Goal: Task Accomplishment & Management: Complete application form

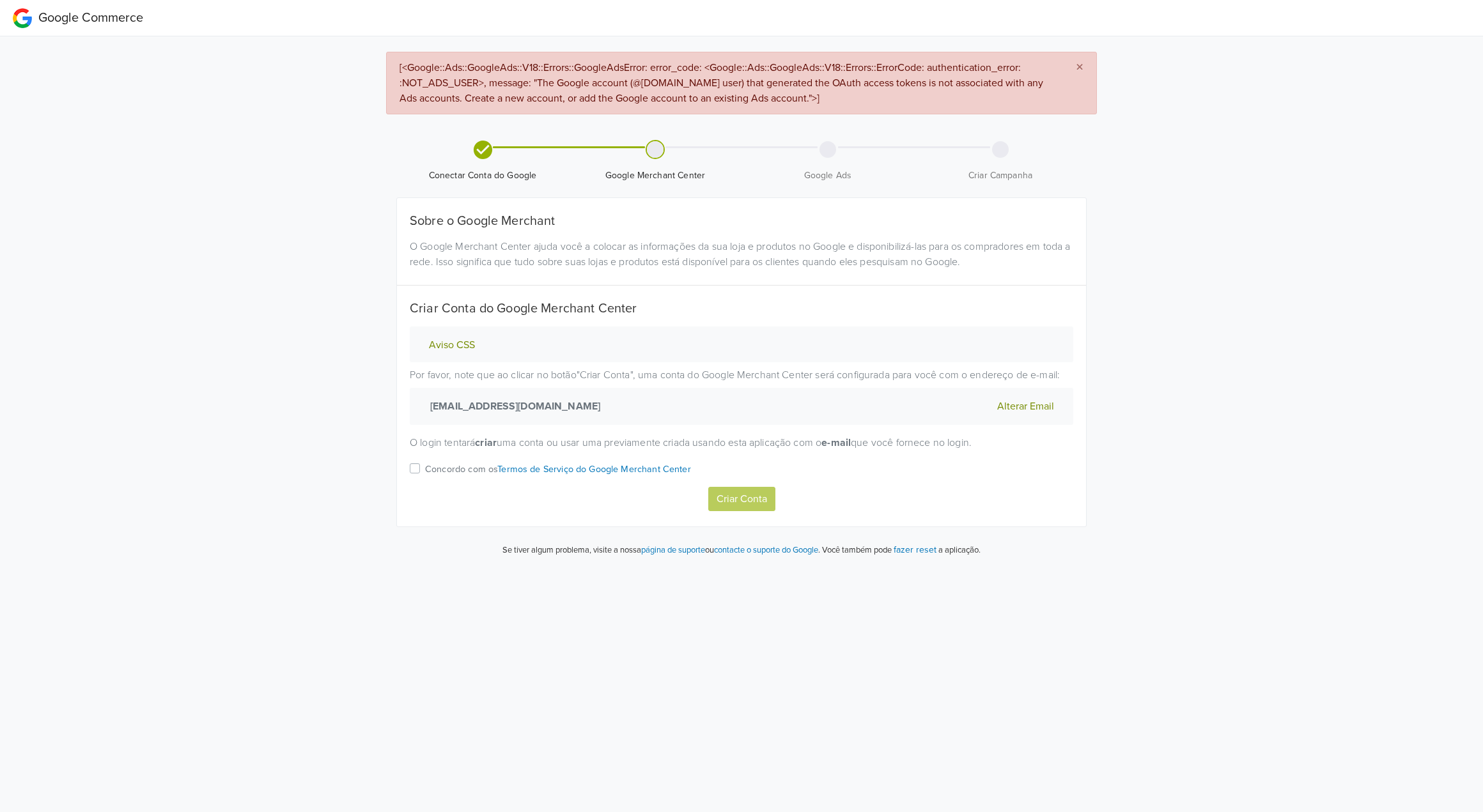
click at [425, 468] on label "Concordo com os Termos de Serviço do Google Merchant Center" at bounding box center [558, 473] width 266 height 26
click at [0, 0] on input "Concordo com os Termos de Serviço do Google Merchant Center" at bounding box center [0, 0] width 0 height 0
drag, startPoint x: 699, startPoint y: 489, endPoint x: 740, endPoint y: 498, distance: 42.0
click at [701, 489] on div "Criar Conta" at bounding box center [742, 499] width 664 height 25
click at [740, 498] on button "Criar Conta" at bounding box center [742, 499] width 67 height 25
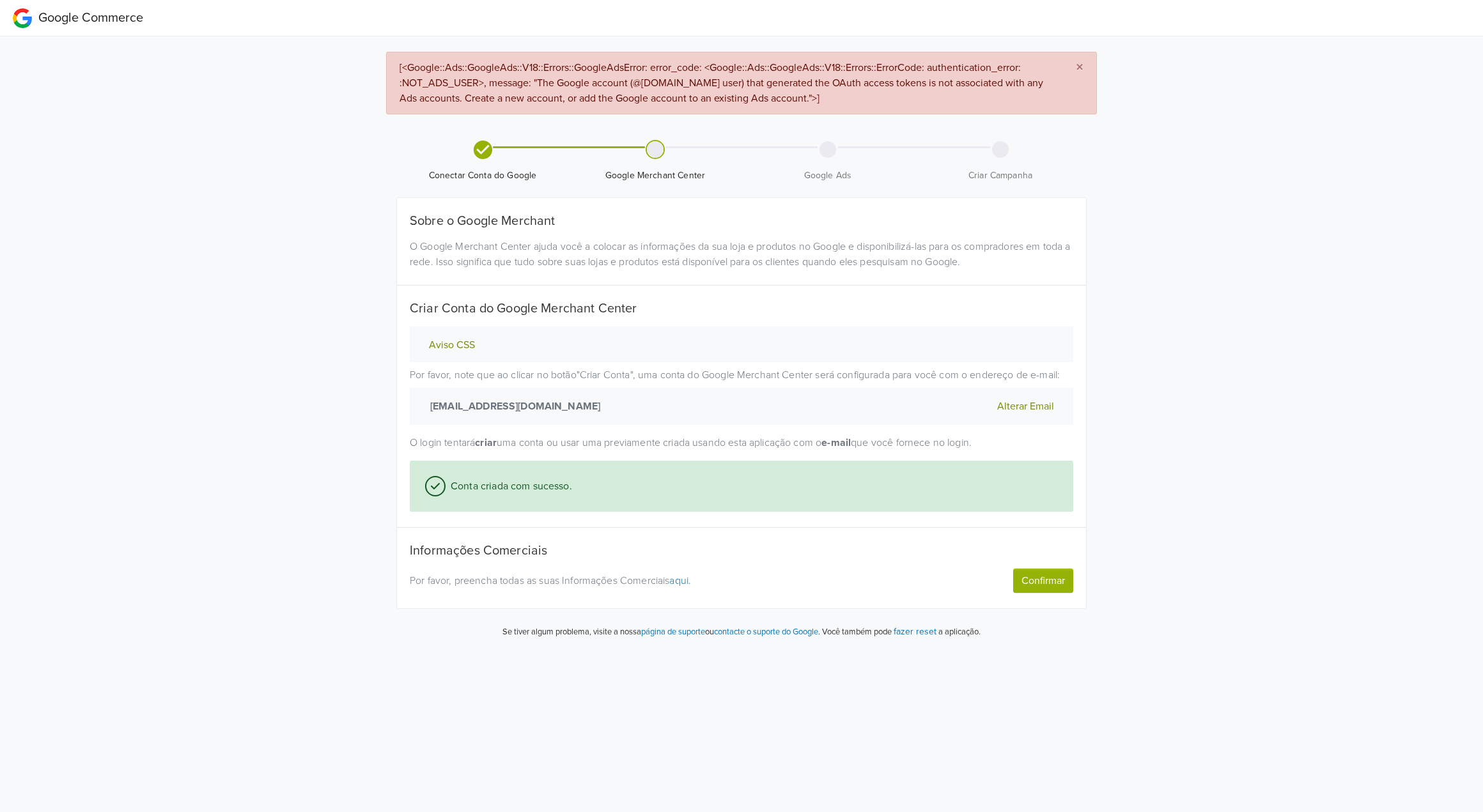
click at [1015, 577] on button "Confirmar" at bounding box center [1043, 581] width 60 height 25
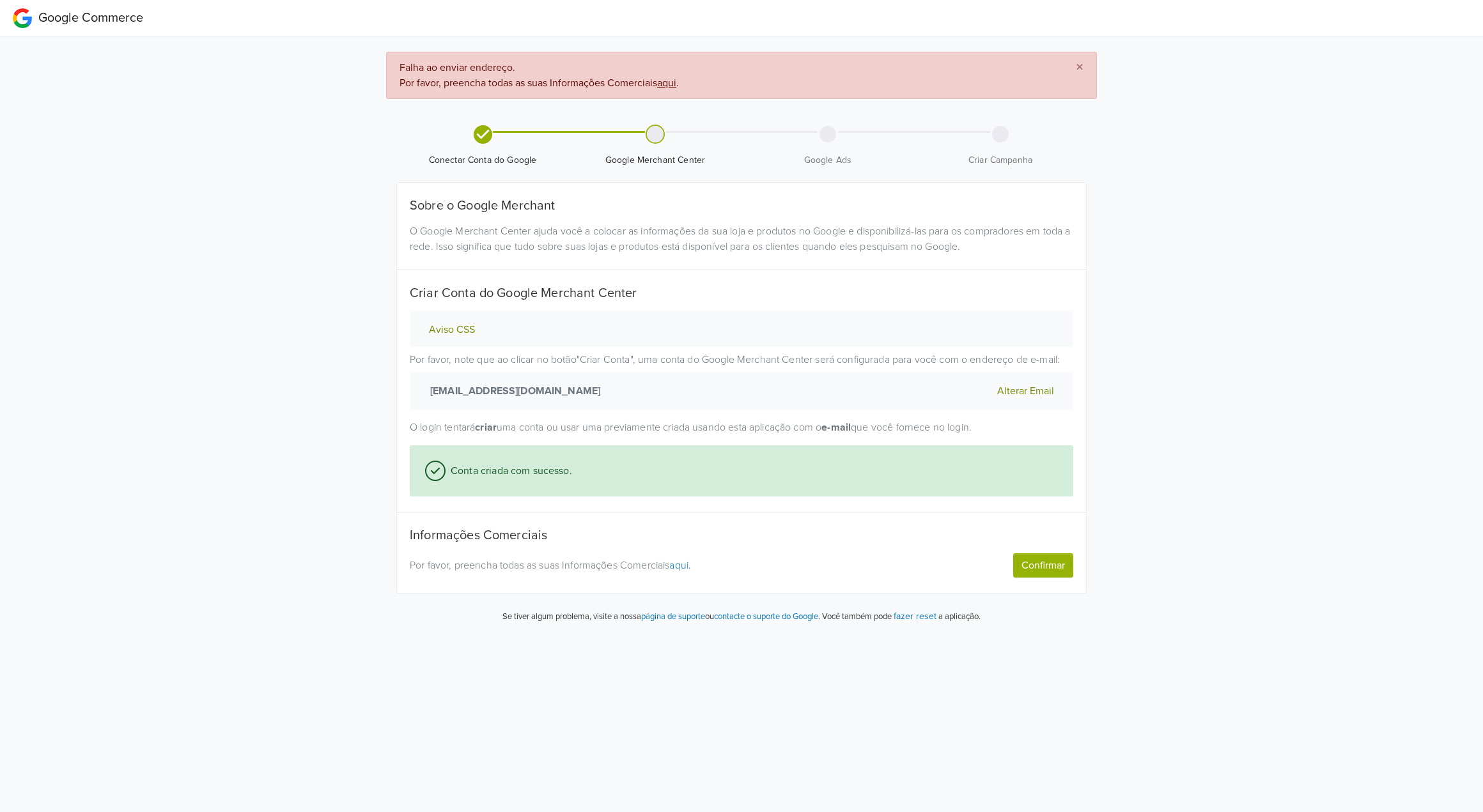
click at [1020, 561] on button "Confirmar" at bounding box center [1043, 565] width 60 height 25
click at [691, 567] on link "aqui." at bounding box center [680, 565] width 21 height 13
click at [1044, 566] on button "Confirmar" at bounding box center [1043, 565] width 60 height 25
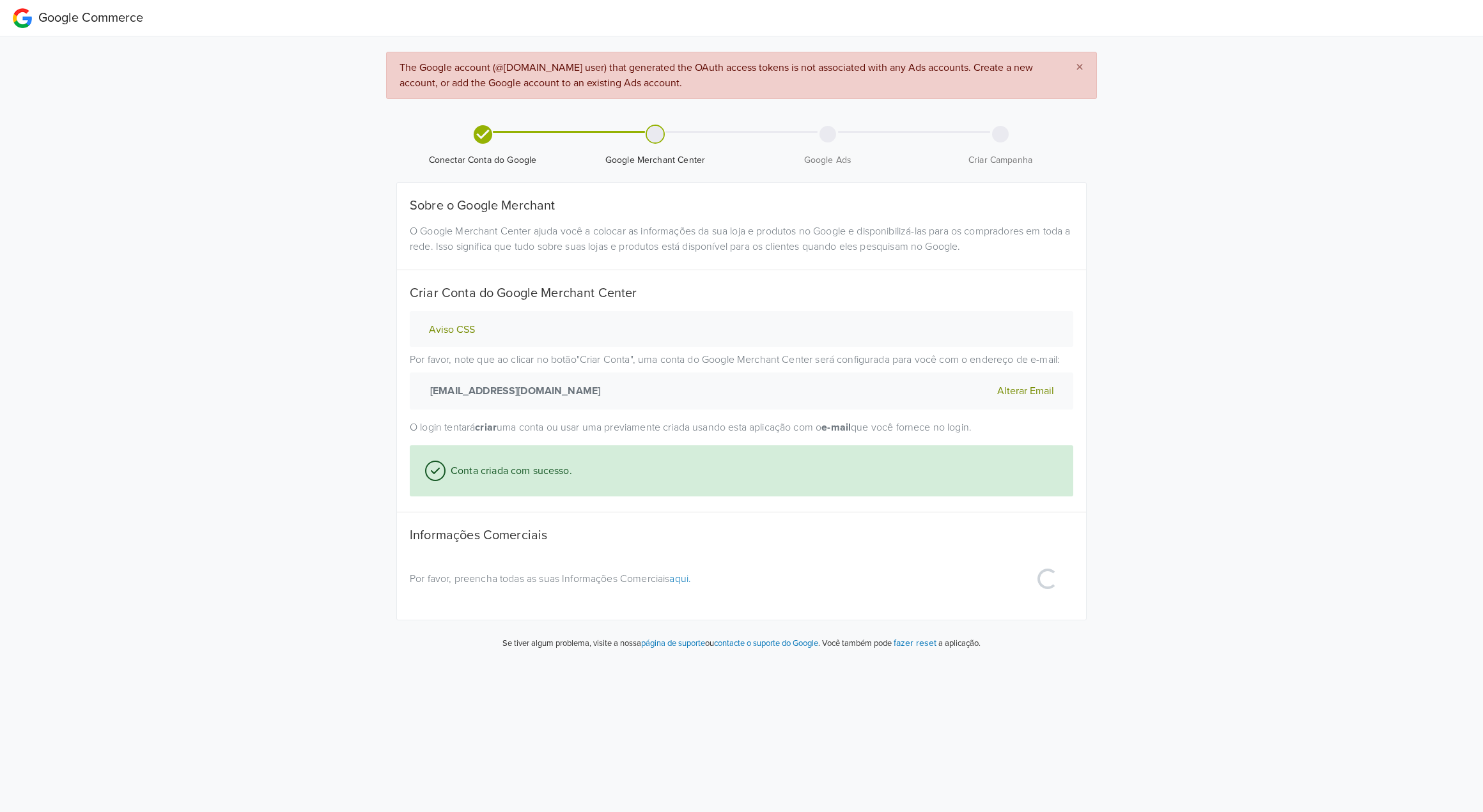
select select "pt"
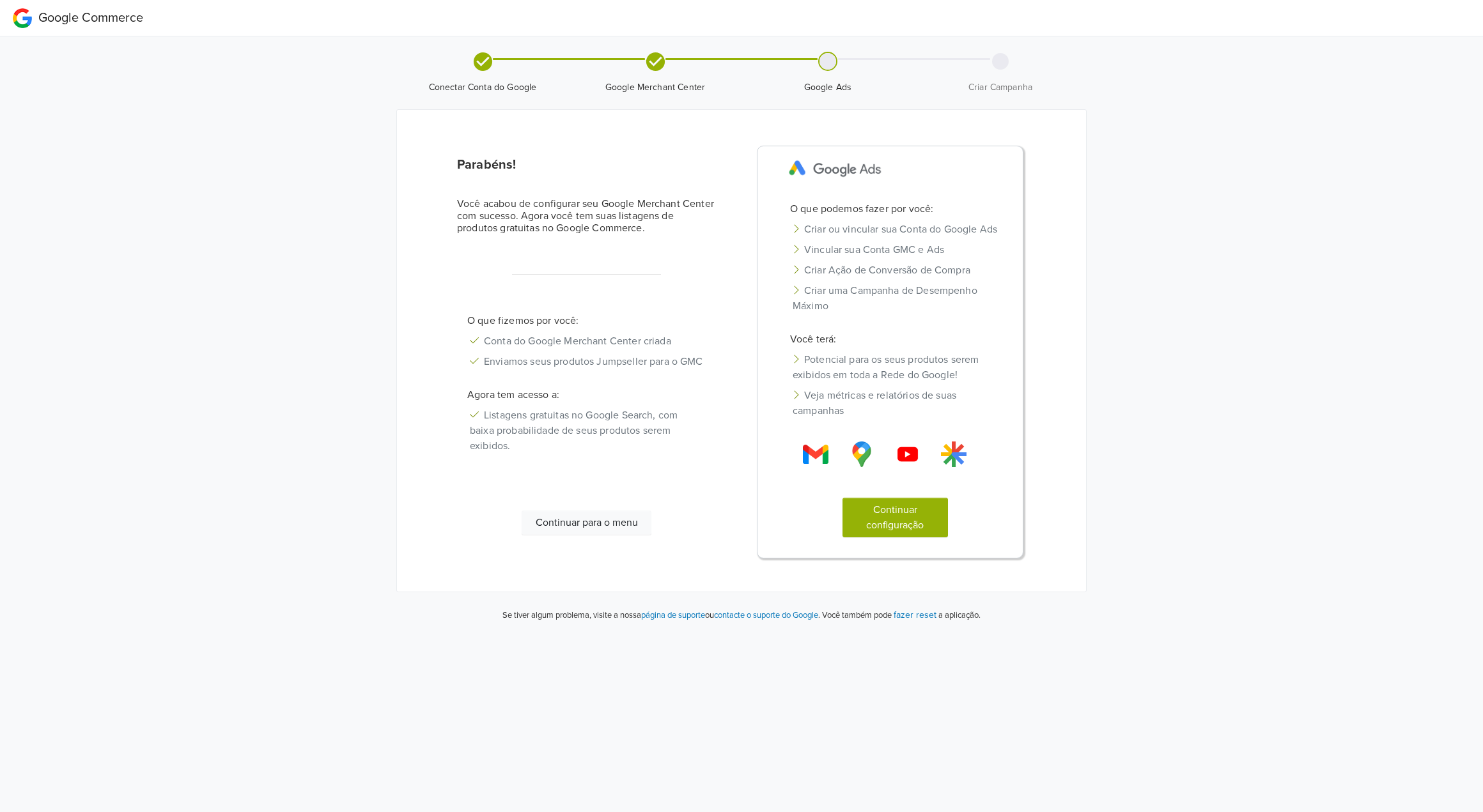
click at [898, 530] on button "Continuar configuração" at bounding box center [895, 518] width 106 height 40
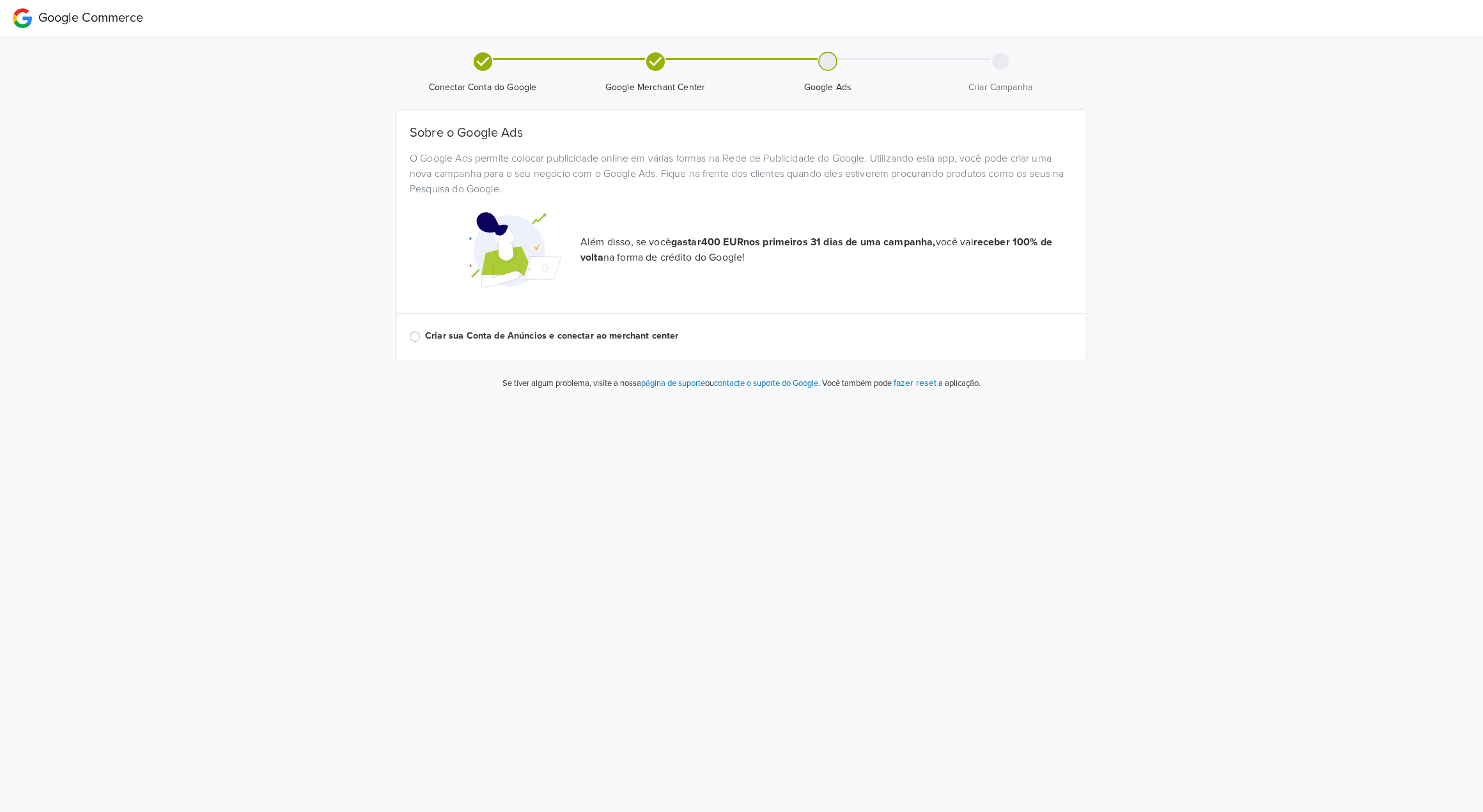
click at [548, 337] on label "Criar sua Conta de Anúncios e conectar ao merchant center" at bounding box center [750, 336] width 648 height 14
click at [0, 0] on input "Criar sua Conta de Anúncios e conectar ao merchant center" at bounding box center [0, 0] width 0 height 0
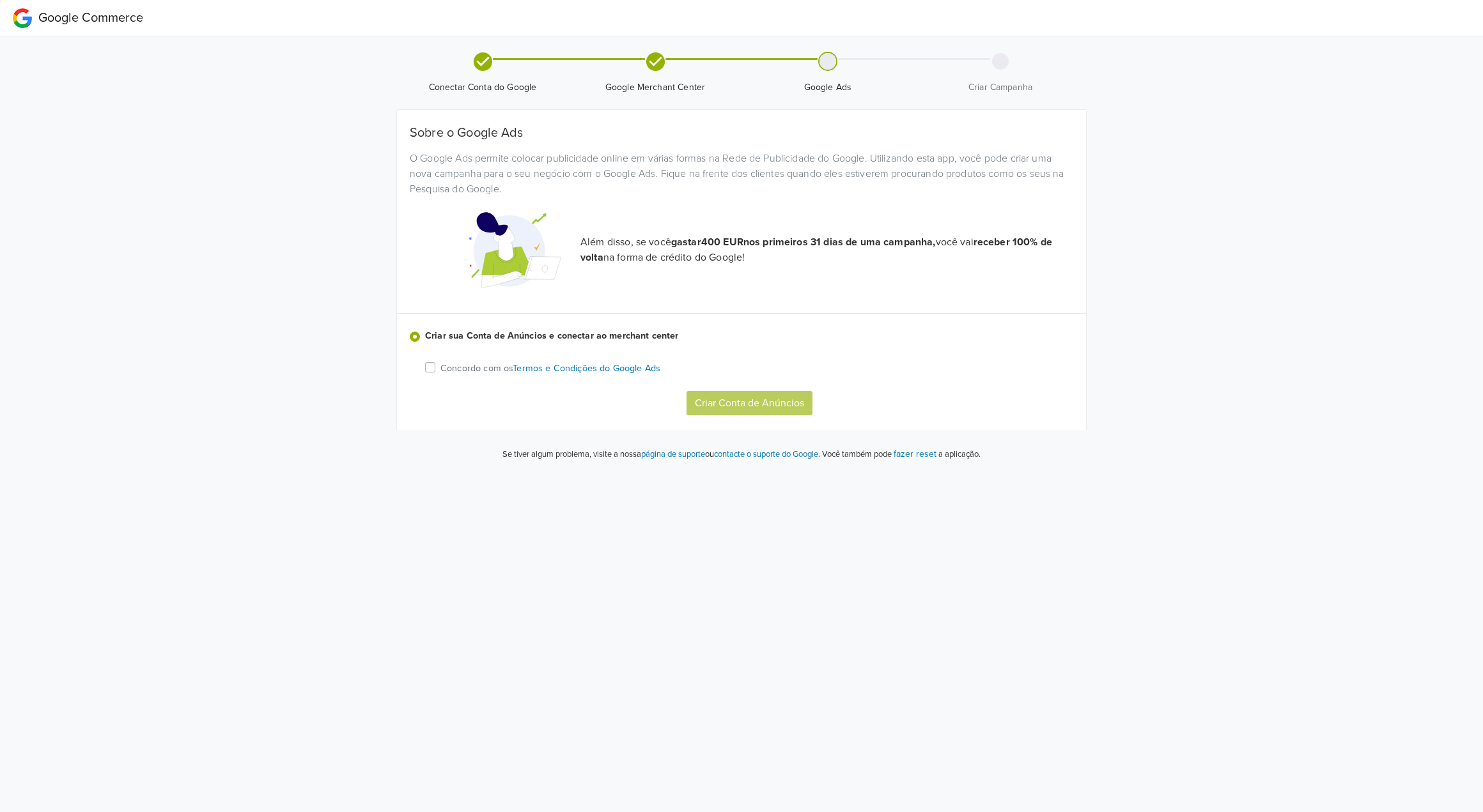
click at [462, 369] on p "Concordo com os Termos e Condições do Google Ads" at bounding box center [550, 368] width 220 height 14
click at [0, 0] on input "Concordo com os Termos e Condições do Google Ads" at bounding box center [0, 0] width 0 height 0
click at [720, 408] on button "Criar Conta de Anúncios" at bounding box center [750, 403] width 126 height 25
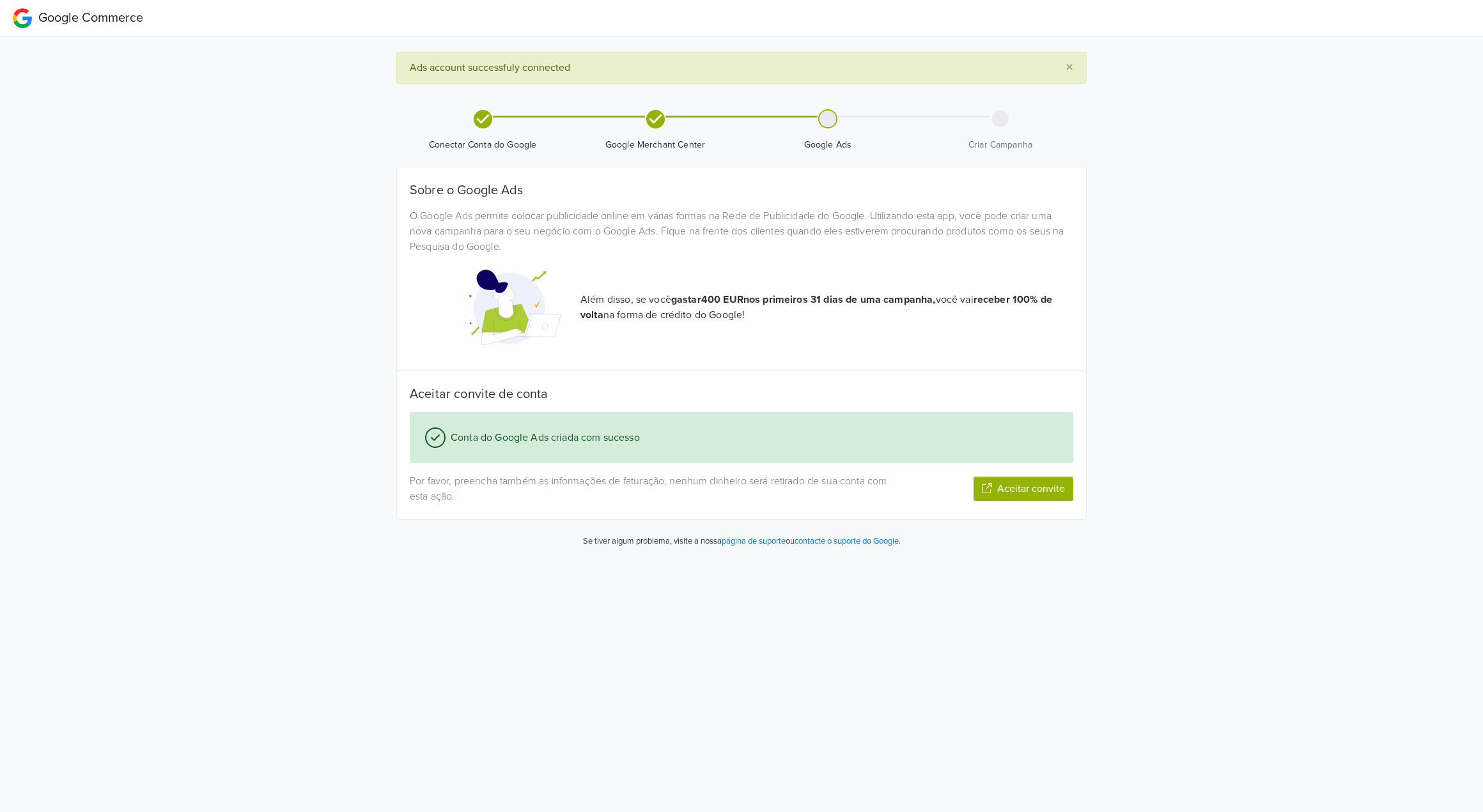
click at [999, 494] on button "Aceitar convite" at bounding box center [1023, 489] width 100 height 25
